Goal: Information Seeking & Learning: Find specific fact

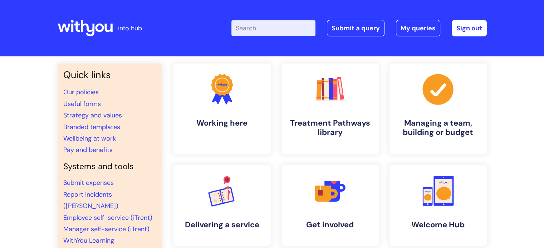
click at [282, 30] on input "Enter your search term here..." at bounding box center [273, 28] width 84 height 16
type input "holiday"
click button "Search" at bounding box center [0, 0] width 0 height 0
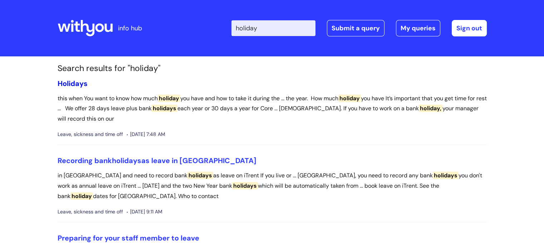
click at [80, 86] on span "Holidays" at bounding box center [73, 83] width 30 height 9
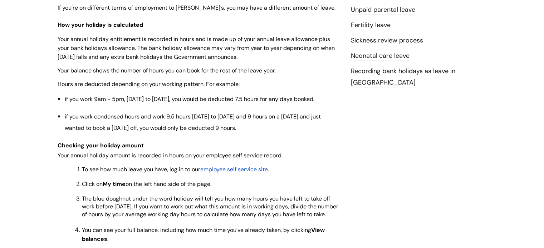
scroll to position [356, 0]
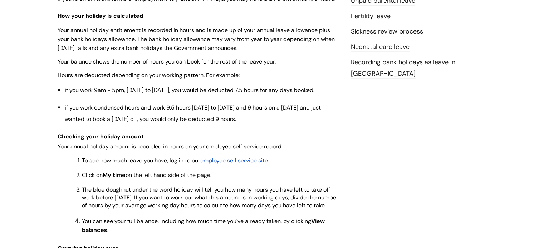
click at [254, 157] on span "employee self service site" at bounding box center [234, 161] width 68 height 8
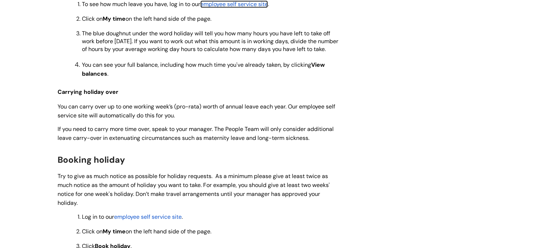
scroll to position [516, 0]
